Goal: Find specific page/section

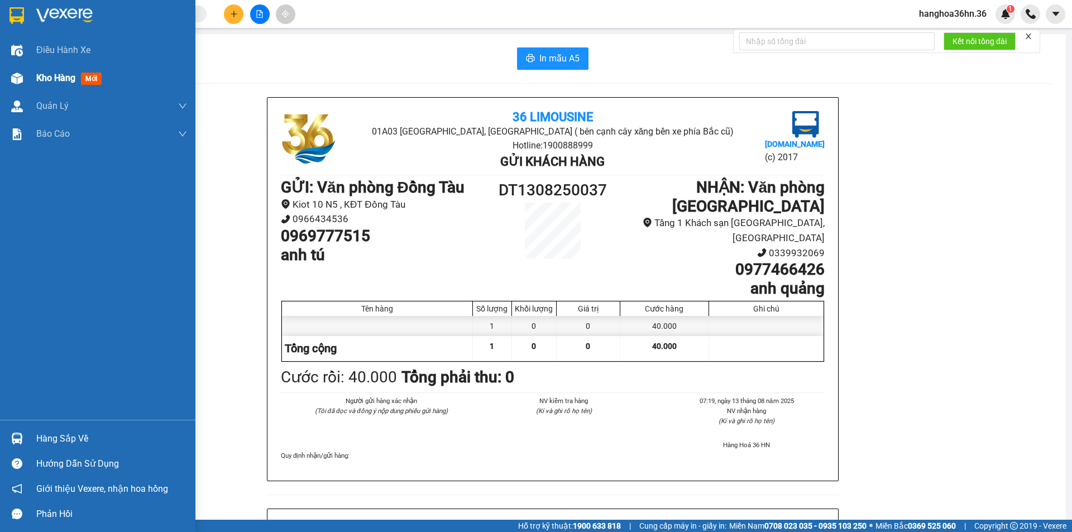
click at [54, 74] on span "Kho hàng" at bounding box center [55, 78] width 39 height 11
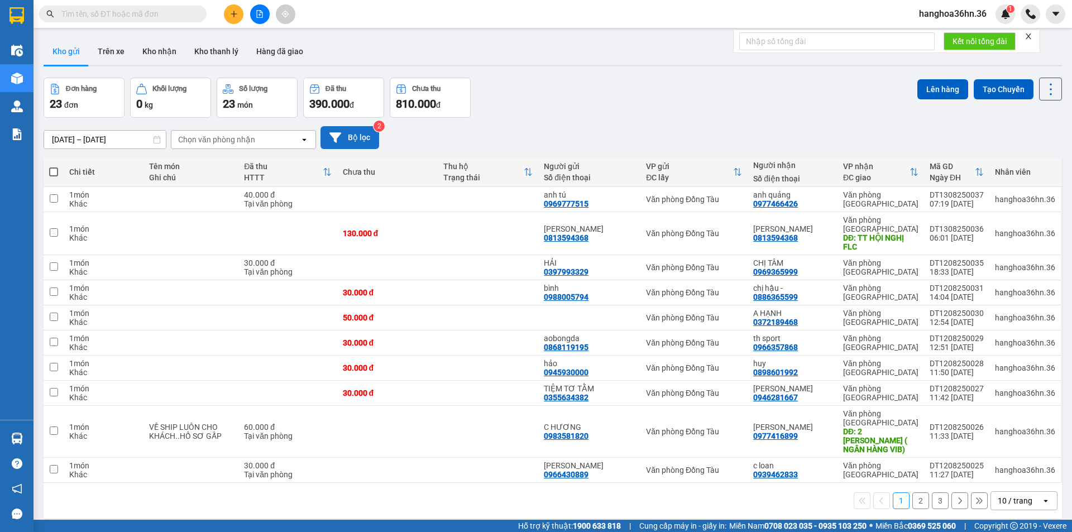
click at [363, 137] on button "Bộ lọc" at bounding box center [349, 137] width 59 height 23
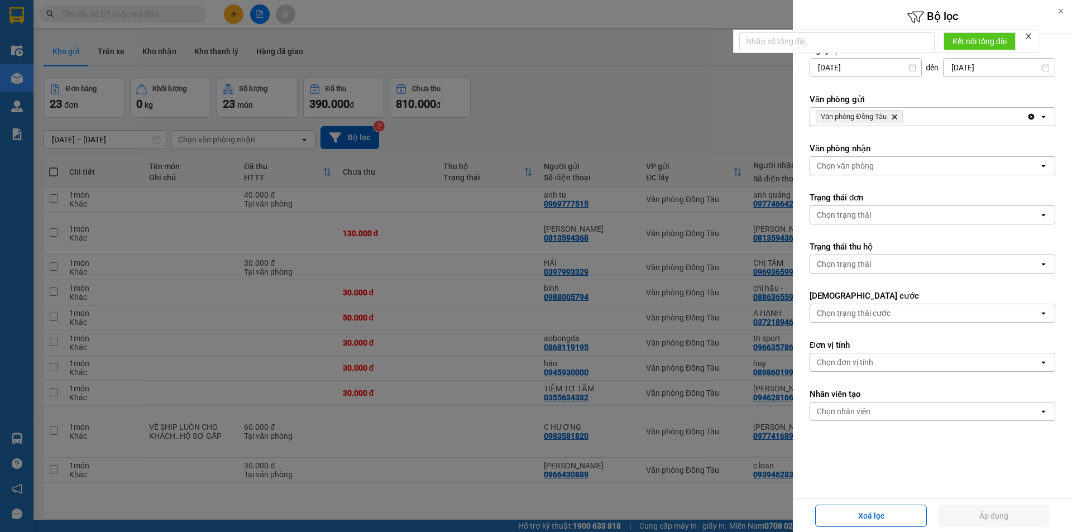
click at [1039, 112] on icon "open" at bounding box center [1043, 116] width 9 height 9
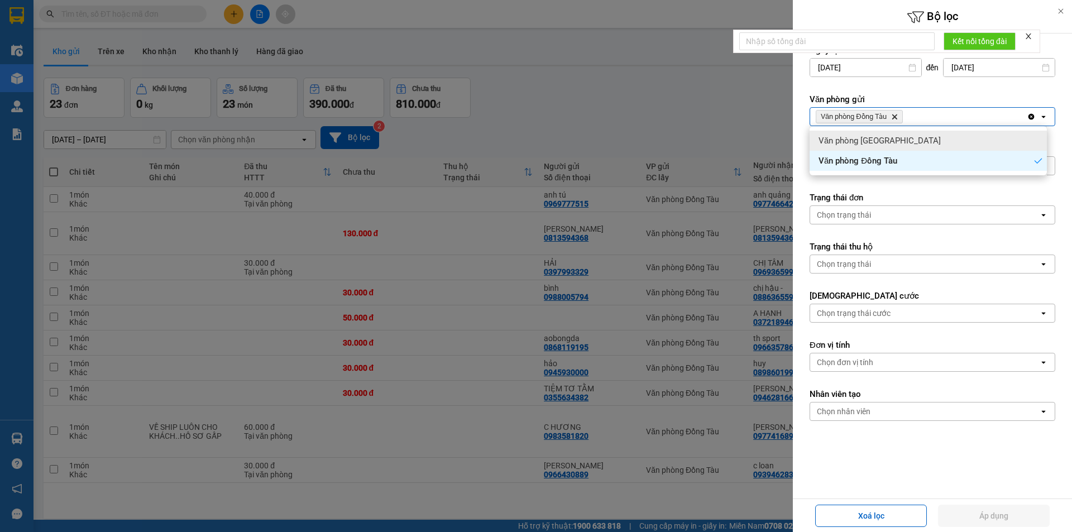
click at [935, 147] on div "Văn phòng [GEOGRAPHIC_DATA]" at bounding box center [928, 141] width 237 height 20
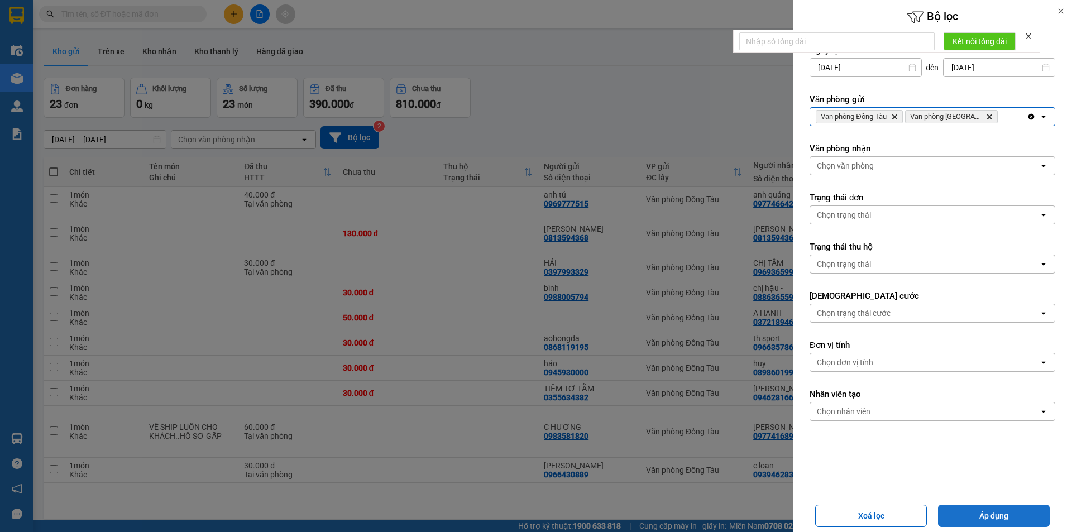
click at [1015, 513] on button "Áp dụng" at bounding box center [994, 516] width 112 height 22
